Goal: Task Accomplishment & Management: Use online tool/utility

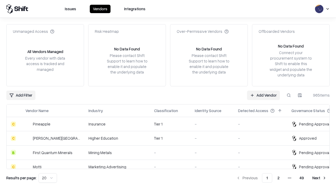
click at [263, 95] on link "Add Vendor" at bounding box center [263, 95] width 33 height 9
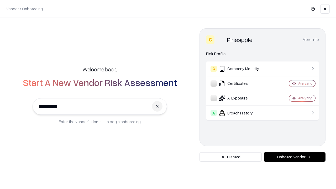
type input "*********"
click at [295, 157] on button "Onboard Vendor" at bounding box center [295, 156] width 62 height 9
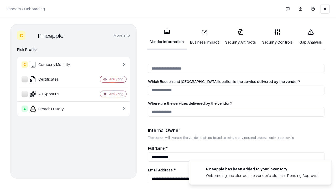
scroll to position [272, 0]
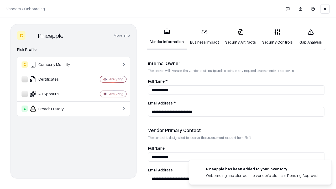
click at [241, 37] on link "Security Artifacts" at bounding box center [240, 37] width 37 height 24
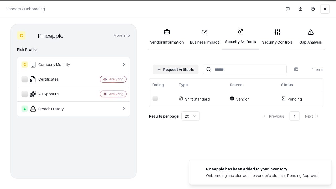
click at [176, 69] on button "Request Artifacts" at bounding box center [176, 69] width 46 height 9
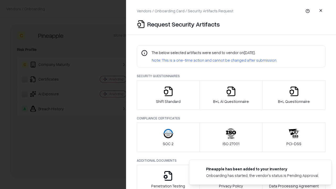
click at [294, 95] on icon "button" at bounding box center [294, 91] width 11 height 11
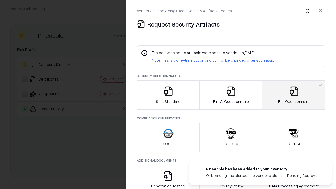
click at [231, 95] on icon "button" at bounding box center [231, 91] width 11 height 11
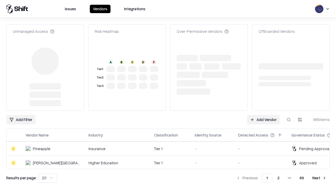
click at [263, 115] on link "Add Vendor" at bounding box center [263, 119] width 33 height 9
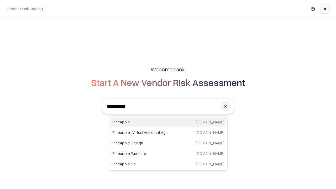
click at [168, 122] on div "Pineapple [DOMAIN_NAME]" at bounding box center [168, 122] width 116 height 11
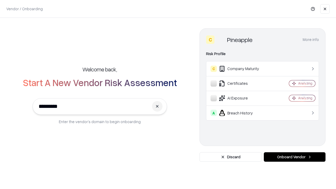
type input "*********"
click at [295, 157] on button "Onboard Vendor" at bounding box center [295, 156] width 62 height 9
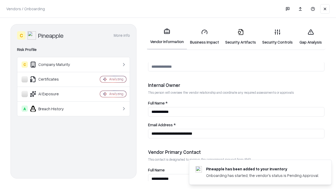
scroll to position [272, 0]
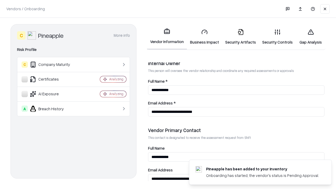
click at [311, 37] on link "Gap Analysis" at bounding box center [311, 37] width 30 height 24
